Goal: Task Accomplishment & Management: Use online tool/utility

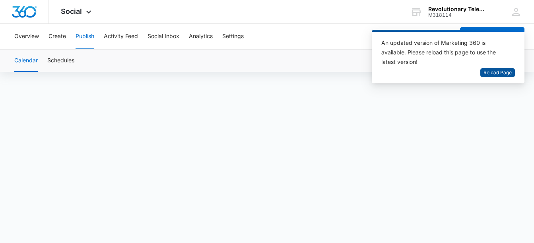
click at [500, 68] on button "Reload Page" at bounding box center [497, 72] width 35 height 9
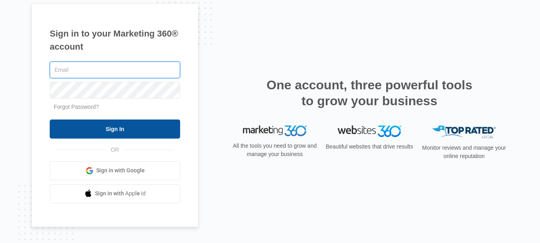
type input "[PERSON_NAME][EMAIL_ADDRESS][DOMAIN_NAME]"
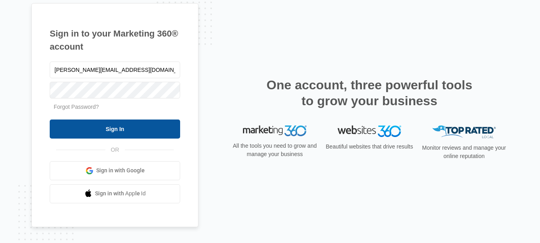
click at [119, 125] on input "Sign In" at bounding box center [115, 129] width 130 height 19
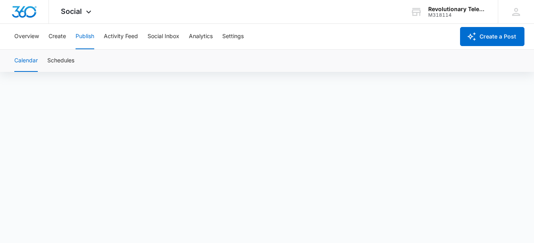
click at [29, 59] on button "Calendar" at bounding box center [25, 61] width 23 height 22
